Goal: Task Accomplishment & Management: Manage account settings

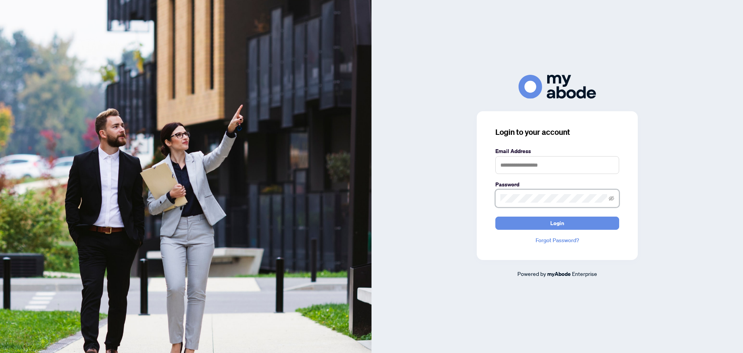
click at [496, 216] on button "Login" at bounding box center [558, 222] width 124 height 13
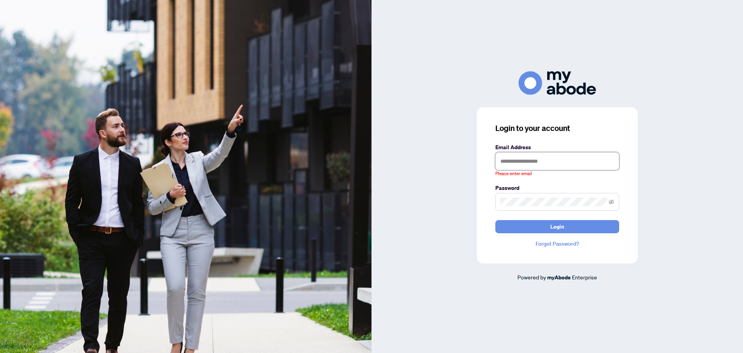
click at [572, 163] on input "text" at bounding box center [558, 161] width 124 height 18
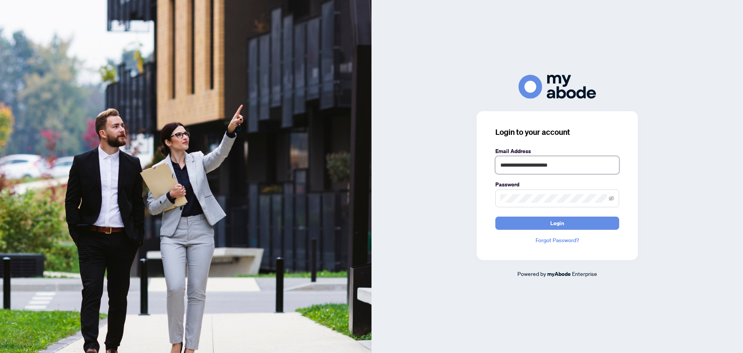
drag, startPoint x: 520, startPoint y: 167, endPoint x: 554, endPoint y: 166, distance: 33.7
click at [521, 167] on input "**********" at bounding box center [558, 165] width 124 height 18
type input "**********"
click at [496, 216] on button "Login" at bounding box center [558, 222] width 124 height 13
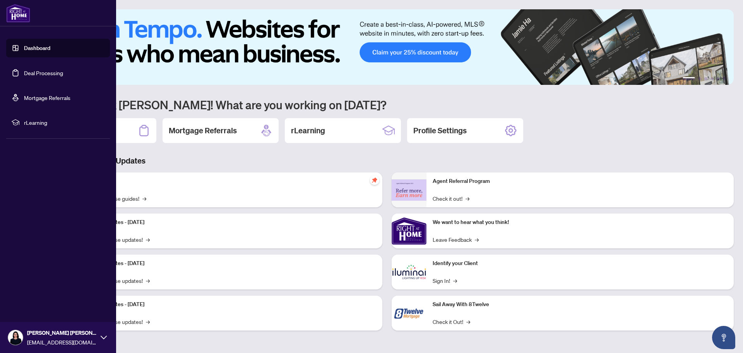
click at [29, 70] on link "Deal Processing" at bounding box center [43, 72] width 39 height 7
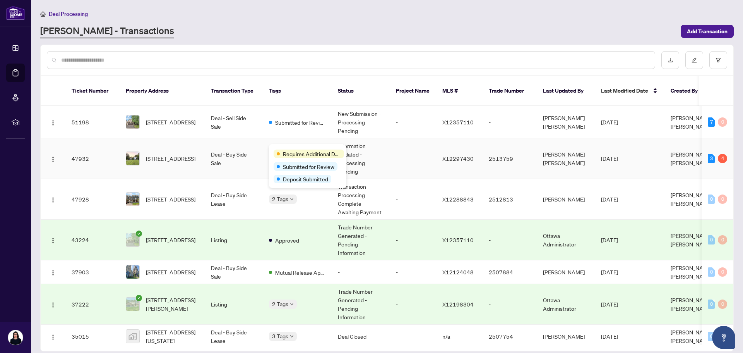
click at [280, 146] on div "Requires Additional Docs Submitted for Review Deposit Submitted" at bounding box center [307, 166] width 77 height 44
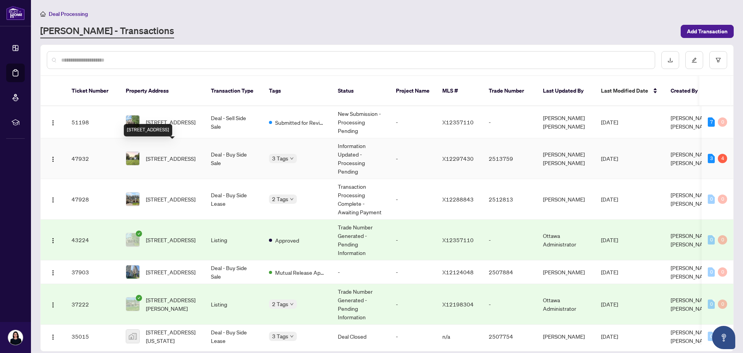
click at [182, 154] on span "39 Seguinbourg St, The Nation, Ontario K0A 1M0, Canada" at bounding box center [171, 158] width 50 height 9
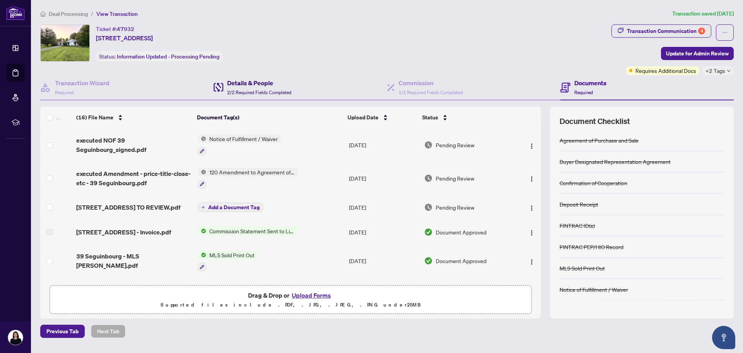
click at [238, 86] on h4 "Details & People" at bounding box center [259, 82] width 64 height 9
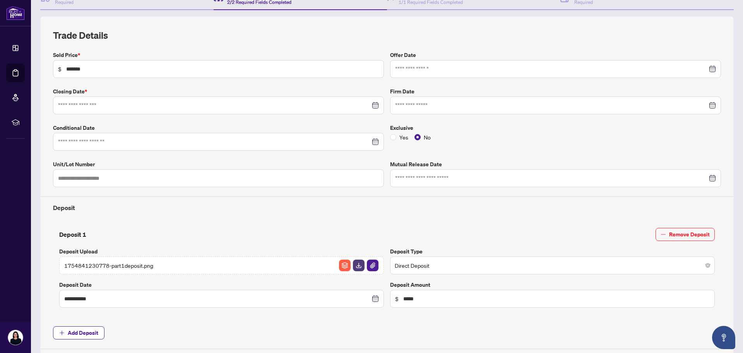
type input "**********"
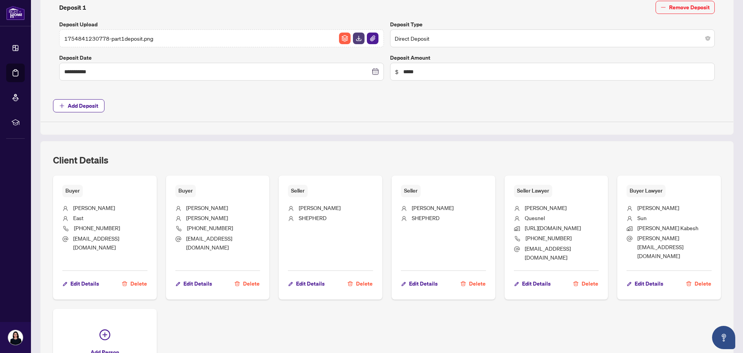
scroll to position [348, 0]
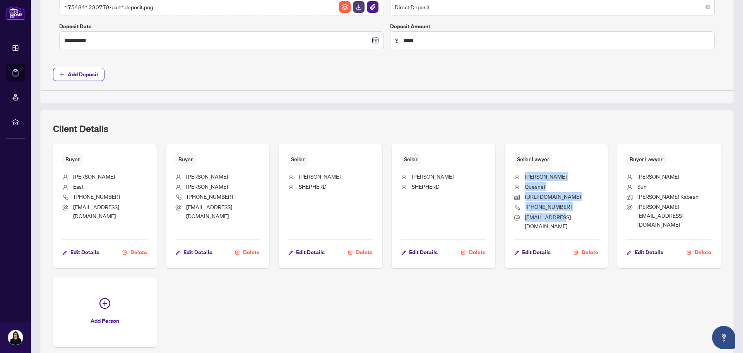
drag, startPoint x: 564, startPoint y: 216, endPoint x: 510, endPoint y: 165, distance: 74.5
click at [514, 166] on ul "Mathieu Quesnel https://mathieuquesnel.ca/ 613-764-2225 info@mqlaw.ca" at bounding box center [556, 200] width 85 height 68
copy ul "Mathieu Quesnel https://mathieuquesnel.ca/ 613-764-2225 info@mqlaw.ca"
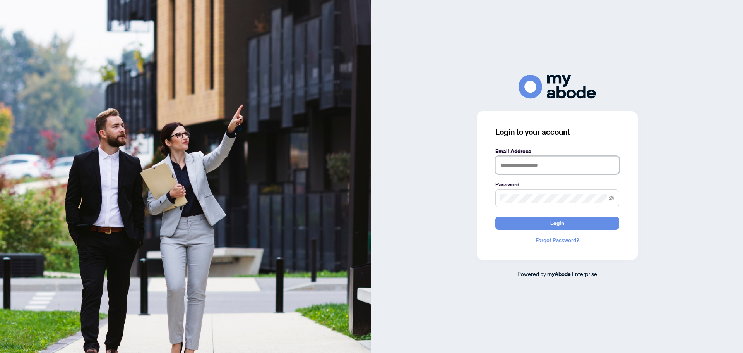
click at [559, 166] on input "text" at bounding box center [558, 165] width 124 height 18
type input "**********"
click at [496, 216] on button "Login" at bounding box center [558, 222] width 124 height 13
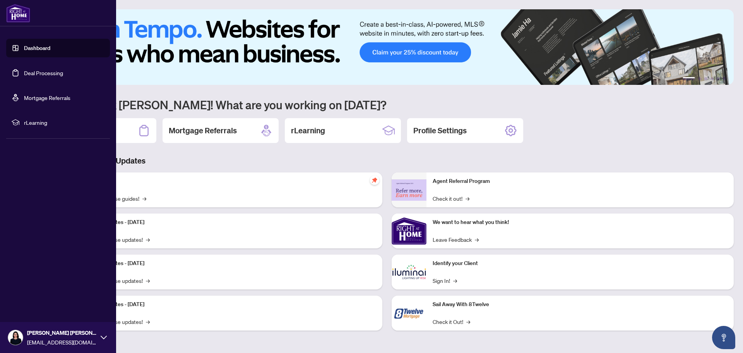
click at [29, 71] on link "Deal Processing" at bounding box center [43, 72] width 39 height 7
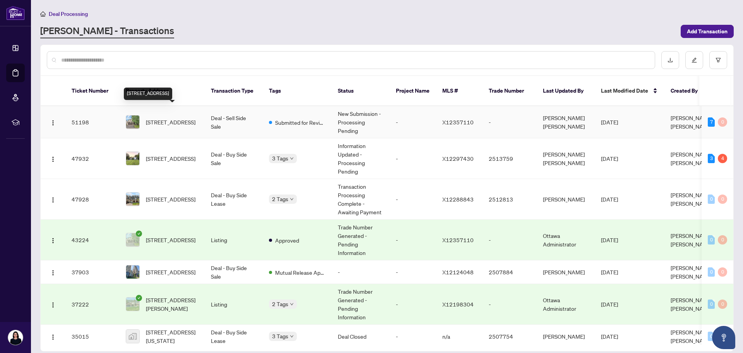
click at [170, 118] on span "3727 Mountain Meadows Cres, Gloucester, Ontario K1V 1V7, Canada" at bounding box center [171, 122] width 50 height 9
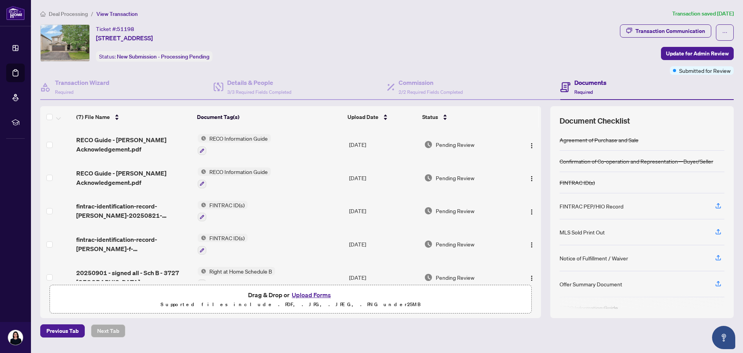
click at [318, 294] on button "Upload Forms" at bounding box center [312, 295] width 44 height 10
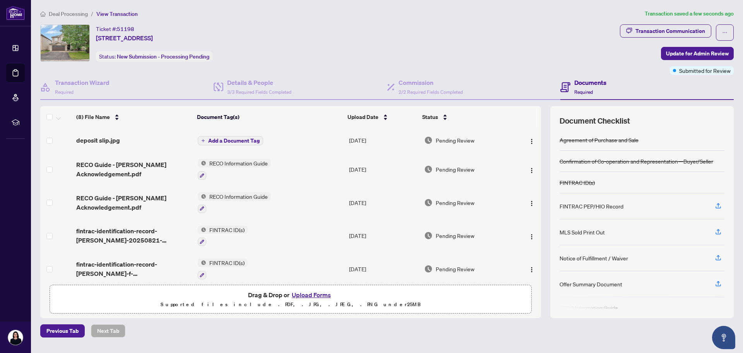
click at [249, 136] on button "Add a Document Tag" at bounding box center [230, 140] width 65 height 9
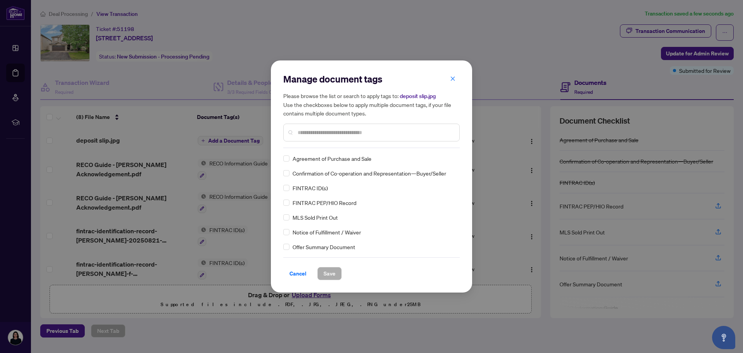
click at [312, 144] on div "Manage document tags Please browse the list or search to apply tags to: deposit…" at bounding box center [371, 110] width 177 height 75
click at [319, 132] on input "text" at bounding box center [376, 132] width 156 height 9
type input "*******"
click at [332, 274] on span "Save" at bounding box center [330, 273] width 12 height 12
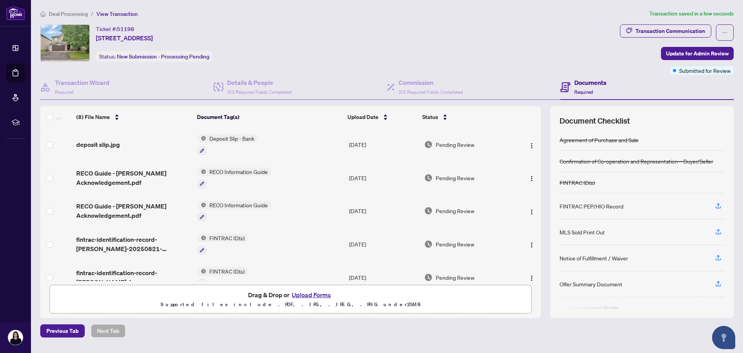
drag, startPoint x: 296, startPoint y: 36, endPoint x: 96, endPoint y: 32, distance: 200.2
click at [96, 32] on div "Ticket #: 51198 3727 Mountain Meadows Cres, Gloucester, Ontario K1V 1V7, Canada…" at bounding box center [328, 42] width 577 height 37
copy div "Ticket #: 51198 3727 Mountain Meadows Cres, Gloucester, Ontario K1V 1V7, Canada"
click at [403, 50] on div "Ticket #: 51198 3727 Mountain Meadows Cres, Gloucester, Ontario K1V 1V7, Canada…" at bounding box center [328, 42] width 577 height 37
